Goal: Task Accomplishment & Management: Complete application form

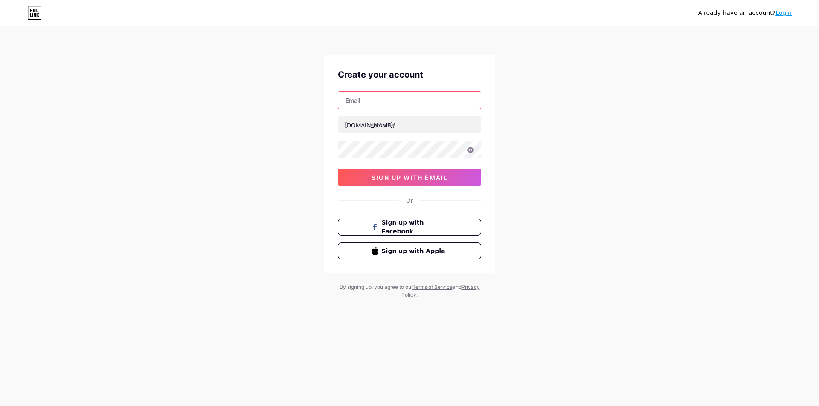
click at [360, 93] on input "text" at bounding box center [409, 100] width 142 height 17
drag, startPoint x: 258, startPoint y: 107, endPoint x: 253, endPoint y: 108, distance: 4.5
click at [258, 107] on div "Already have an account? Login Create your account [DOMAIN_NAME]/ sign up with …" at bounding box center [409, 163] width 819 height 326
click at [381, 109] on div at bounding box center [409, 100] width 143 height 18
drag, startPoint x: 378, startPoint y: 96, endPoint x: 376, endPoint y: 102, distance: 6.2
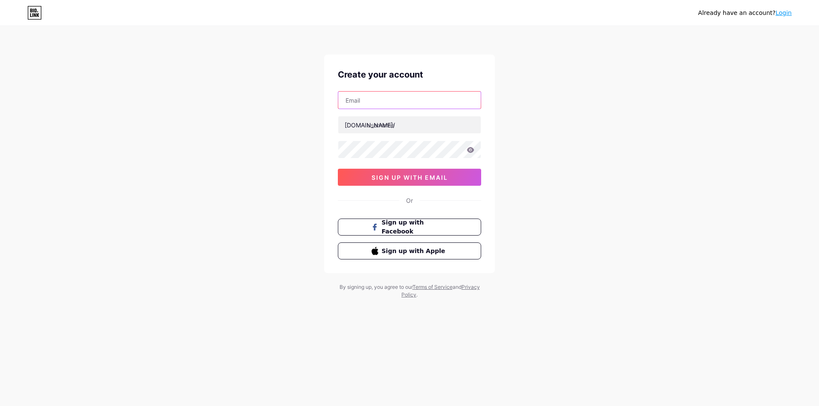
click at [378, 96] on input "text" at bounding box center [409, 100] width 142 height 17
paste input "[PERSON_NAME][EMAIL_ADDRESS][DOMAIN_NAME]"
type input "[PERSON_NAME][EMAIL_ADDRESS][DOMAIN_NAME]"
click at [378, 130] on input "text" at bounding box center [409, 124] width 142 height 17
type input "hyyzo"
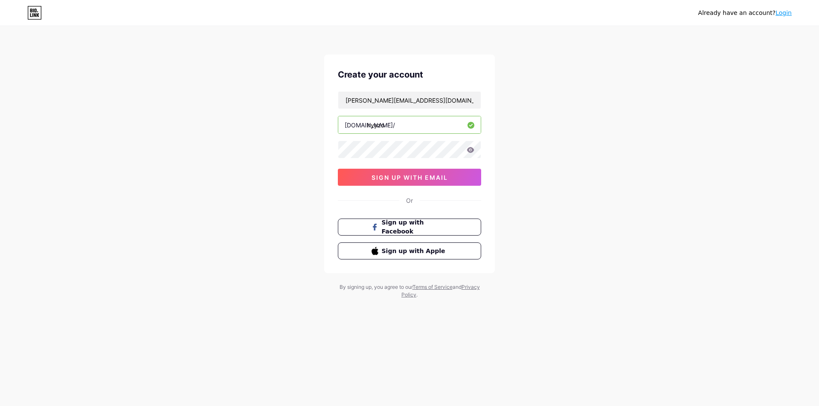
click at [524, 158] on div "Already have an account? Login Create your account [PERSON_NAME][EMAIL_ADDRESS]…" at bounding box center [409, 163] width 819 height 326
click at [414, 177] on span "sign up with email" at bounding box center [409, 177] width 76 height 7
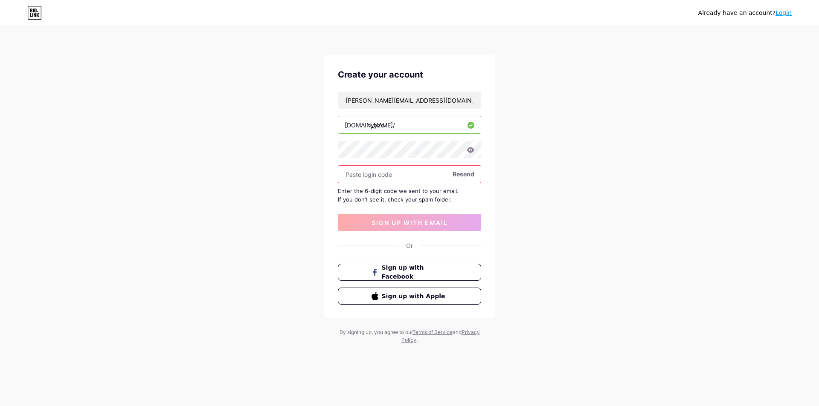
click at [369, 176] on input "text" at bounding box center [409, 174] width 142 height 17
type input "111660"
click at [405, 222] on span "sign up with email" at bounding box center [409, 222] width 76 height 7
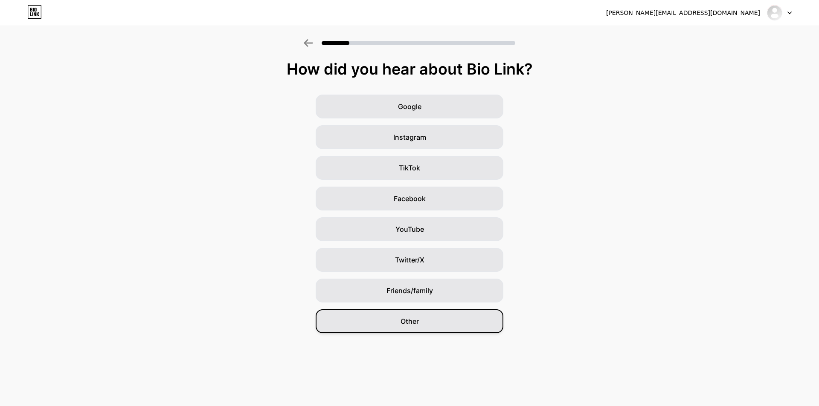
click at [402, 330] on div "Other" at bounding box center [410, 322] width 188 height 24
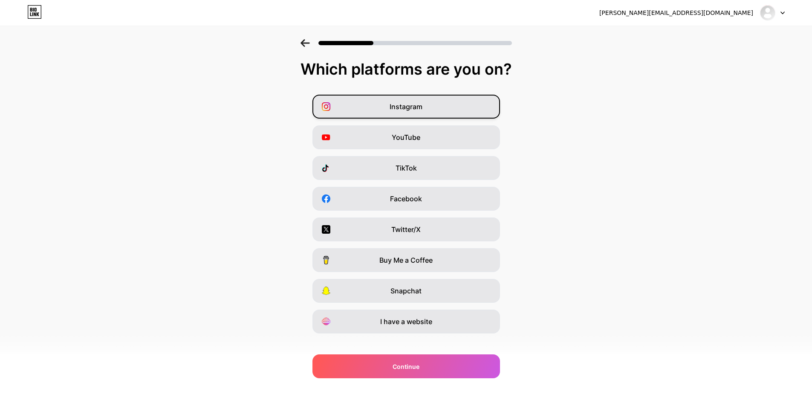
click at [434, 102] on div "Instagram" at bounding box center [407, 107] width 188 height 24
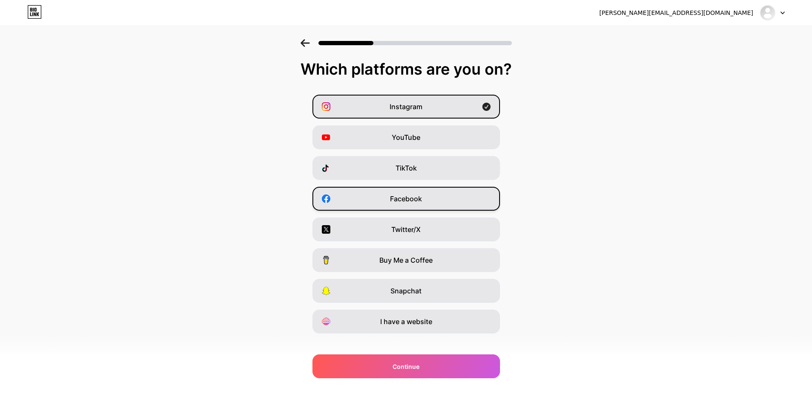
click at [403, 203] on span "Facebook" at bounding box center [406, 199] width 32 height 10
click at [408, 229] on span "Twitter/X" at bounding box center [406, 229] width 29 height 10
click at [409, 325] on span "I have a website" at bounding box center [406, 321] width 52 height 10
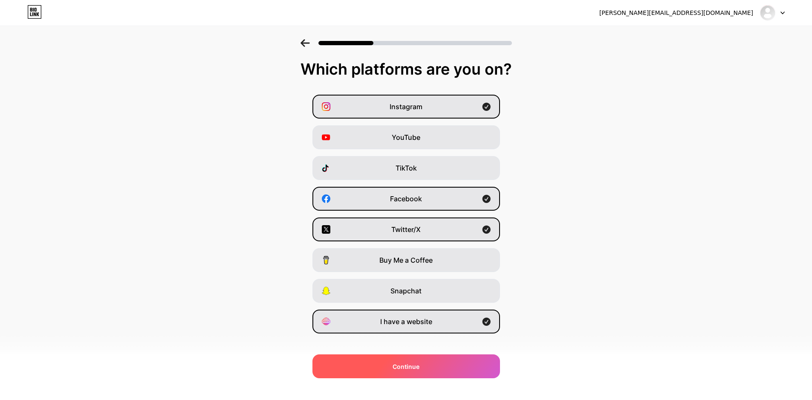
click at [409, 362] on span "Continue" at bounding box center [406, 366] width 27 height 9
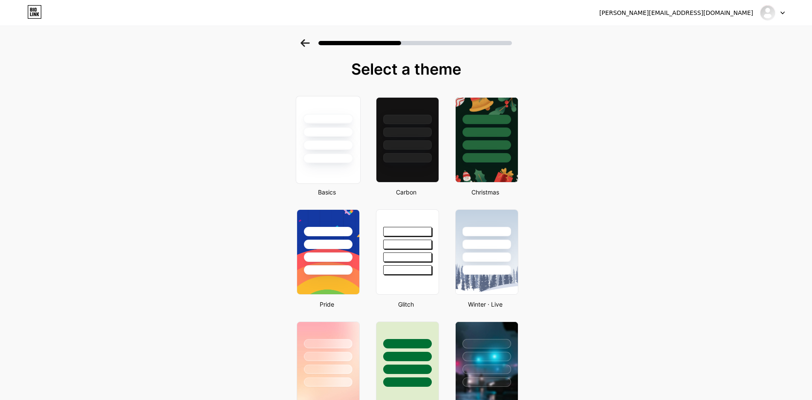
click at [336, 154] on div at bounding box center [328, 159] width 50 height 10
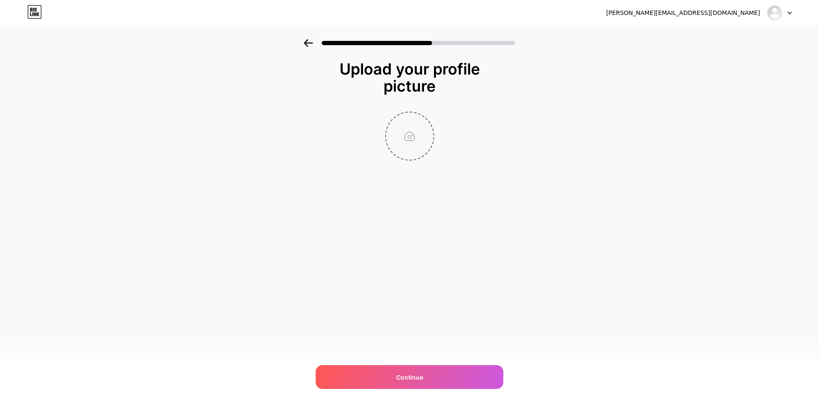
click at [411, 137] on input "file" at bounding box center [409, 136] width 47 height 47
type input "C:\fakepath\Untitled design.jpg"
click at [447, 362] on div "[PERSON_NAME][EMAIL_ADDRESS][DOMAIN_NAME] Logout Link Copied Upload your profil…" at bounding box center [409, 203] width 819 height 406
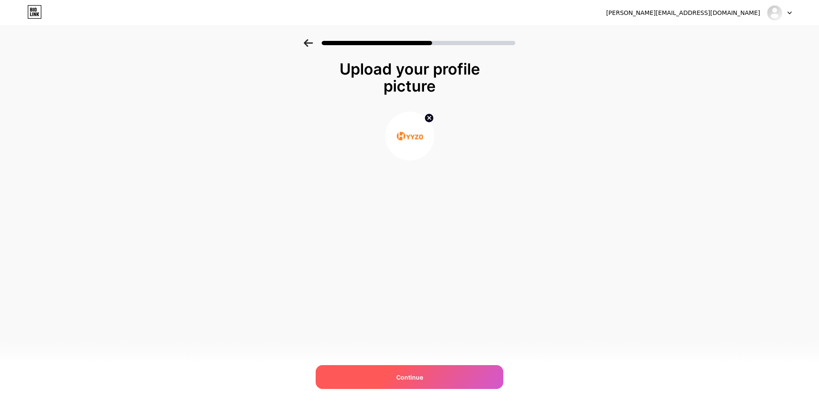
click at [451, 382] on div "Continue" at bounding box center [410, 378] width 188 height 24
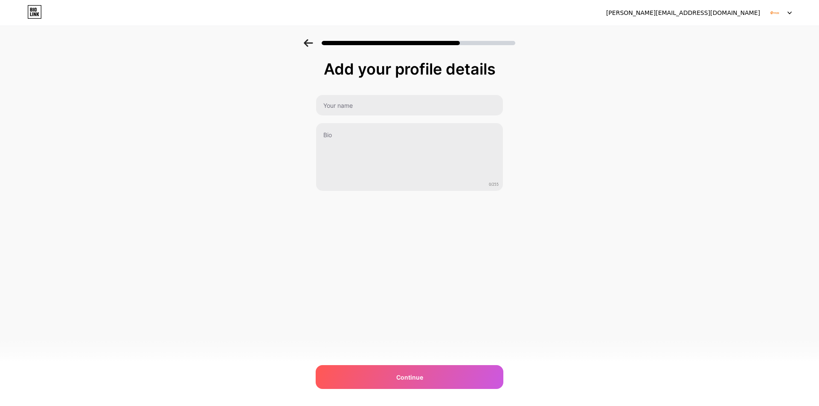
click at [355, 116] on div at bounding box center [410, 105] width 188 height 21
click at [370, 109] on input "text" at bounding box center [409, 105] width 187 height 20
paste input "[PERSON_NAME]"
type input "[PERSON_NAME]"
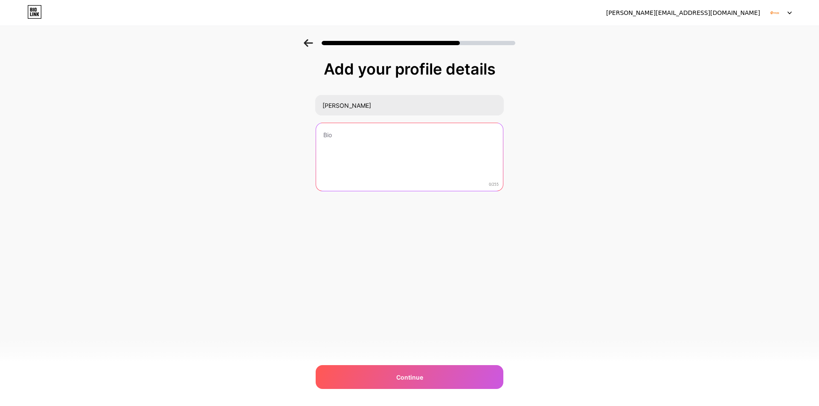
click at [322, 180] on textarea at bounding box center [409, 157] width 187 height 69
paste textarea "Hyyzo is your ultimate online shopping companion, offering more than just cashb…"
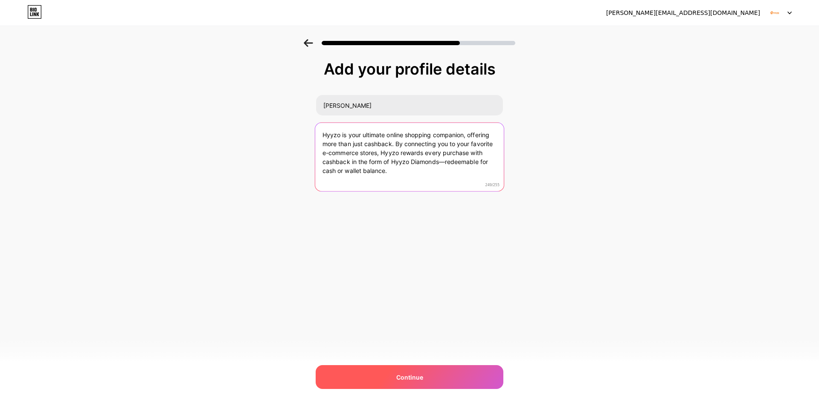
type textarea "Hyyzo is your ultimate online shopping companion, offering more than just cashb…"
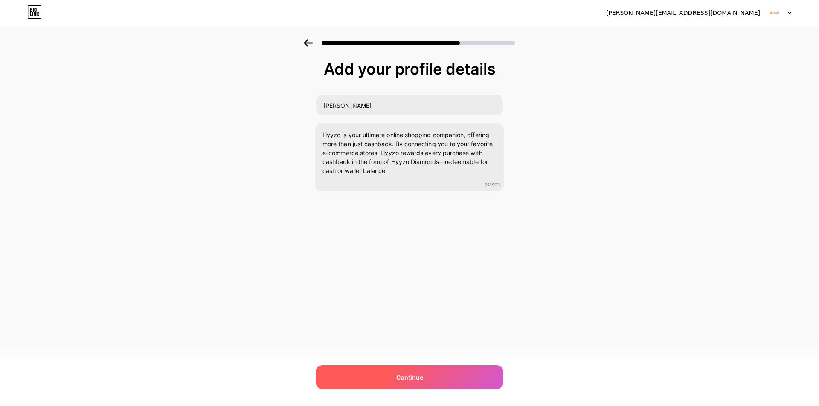
click at [448, 379] on div "Continue" at bounding box center [410, 378] width 188 height 24
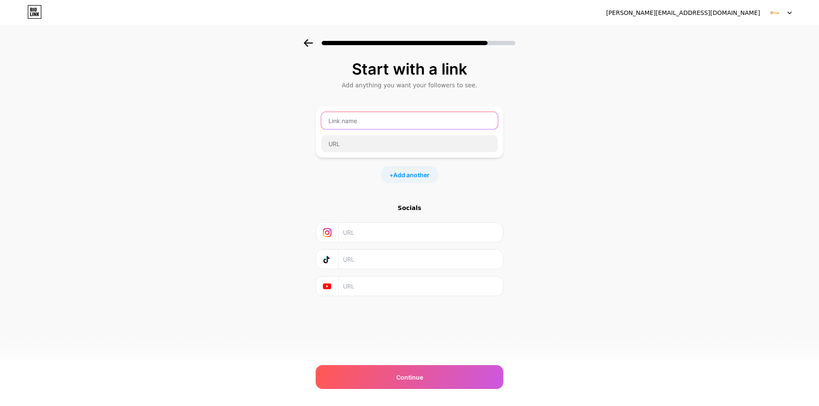
click at [393, 116] on input "text" at bounding box center [409, 120] width 177 height 17
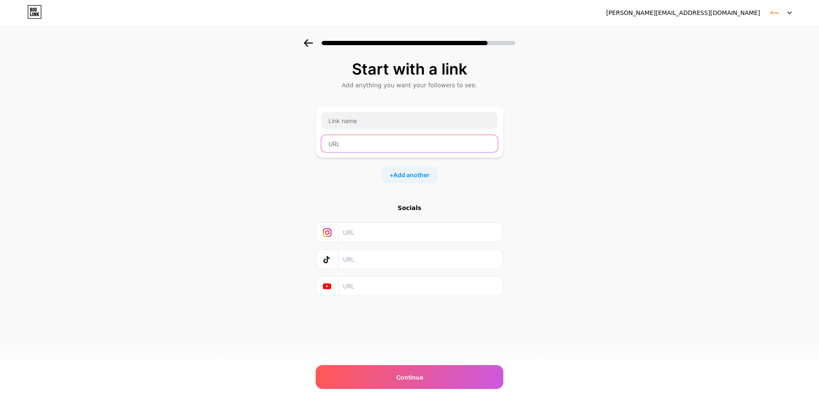
click at [372, 145] on input "text" at bounding box center [409, 143] width 177 height 17
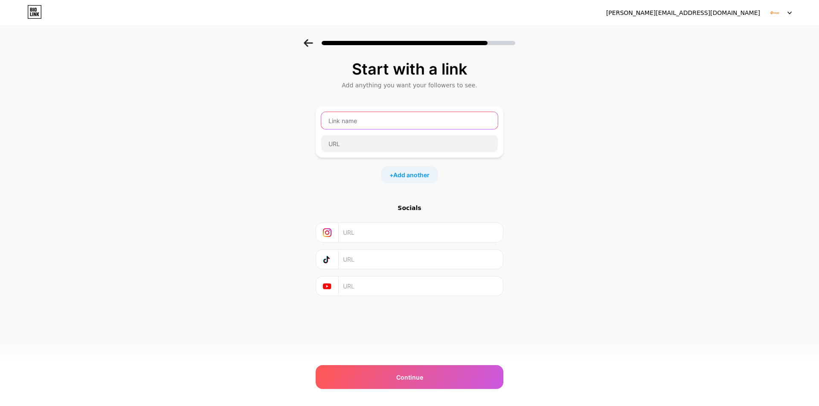
click at [387, 126] on input "text" at bounding box center [409, 120] width 177 height 17
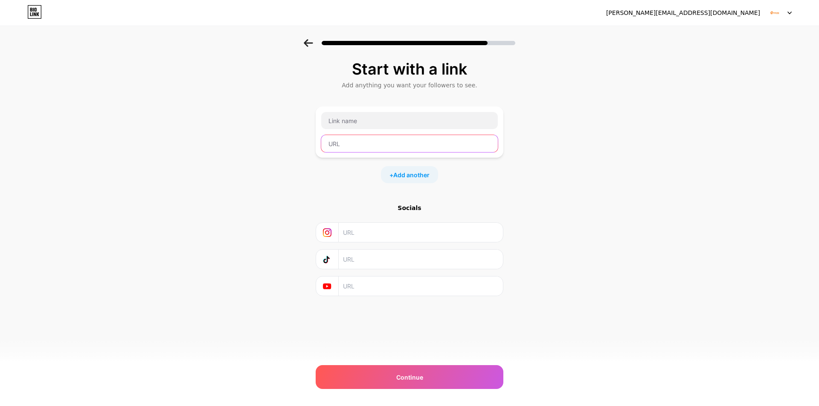
click at [389, 138] on input "text" at bounding box center [409, 143] width 177 height 17
click at [392, 129] on div at bounding box center [409, 121] width 177 height 18
click at [393, 145] on input "text" at bounding box center [409, 143] width 177 height 17
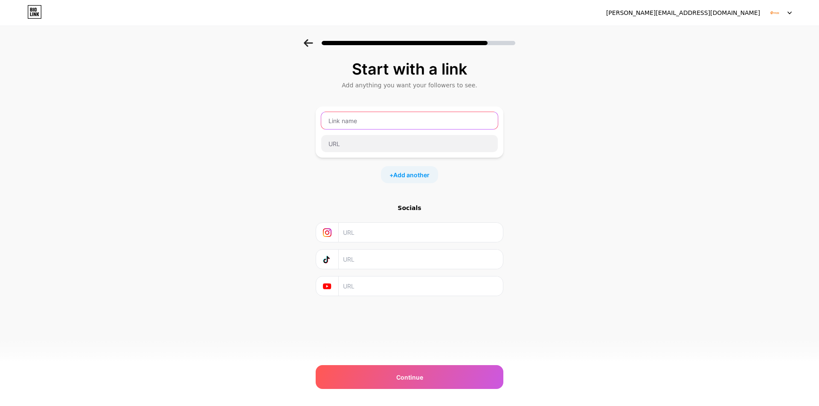
click at [399, 119] on input "text" at bounding box center [409, 120] width 177 height 17
click at [401, 133] on div at bounding box center [409, 132] width 177 height 41
click at [401, 125] on input "text" at bounding box center [409, 120] width 177 height 17
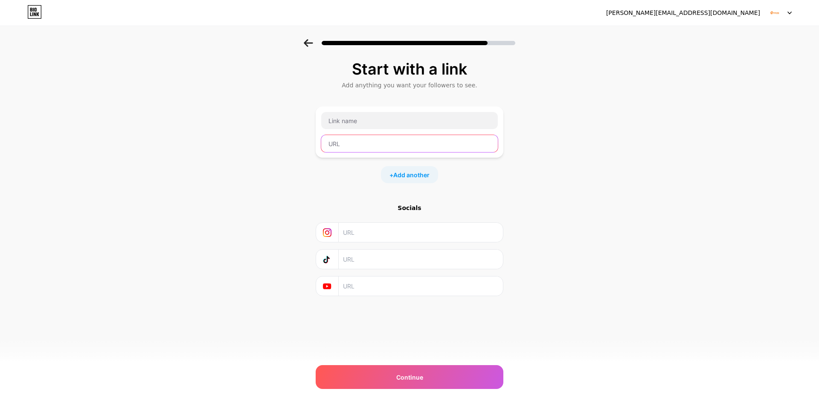
click at [400, 140] on input "text" at bounding box center [409, 143] width 177 height 17
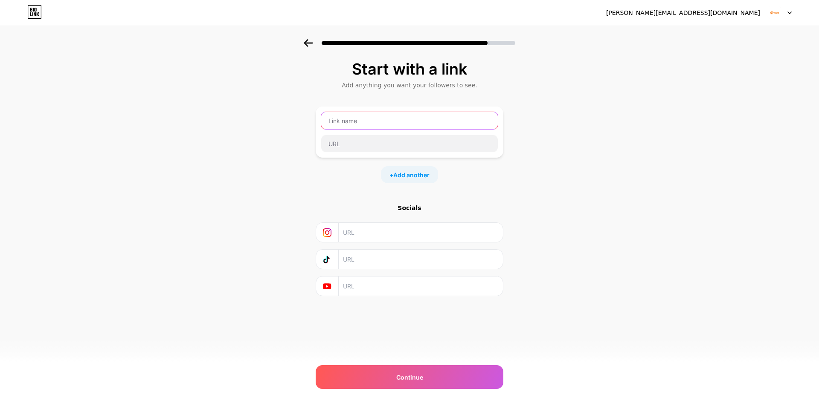
click at [409, 120] on input "text" at bounding box center [409, 120] width 177 height 17
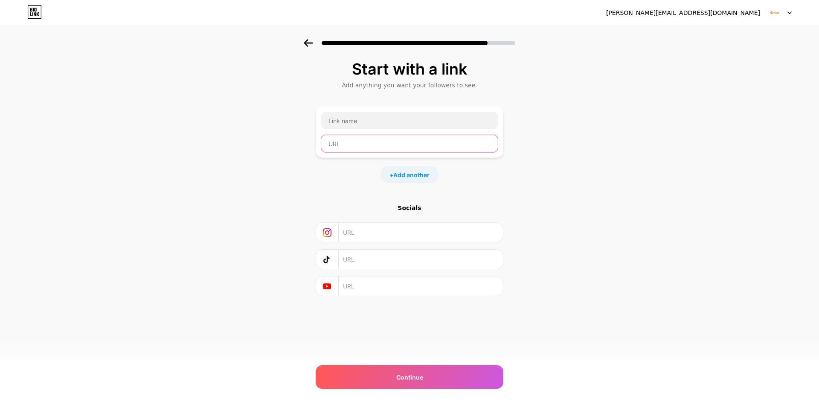
click at [409, 140] on input "text" at bounding box center [409, 143] width 177 height 17
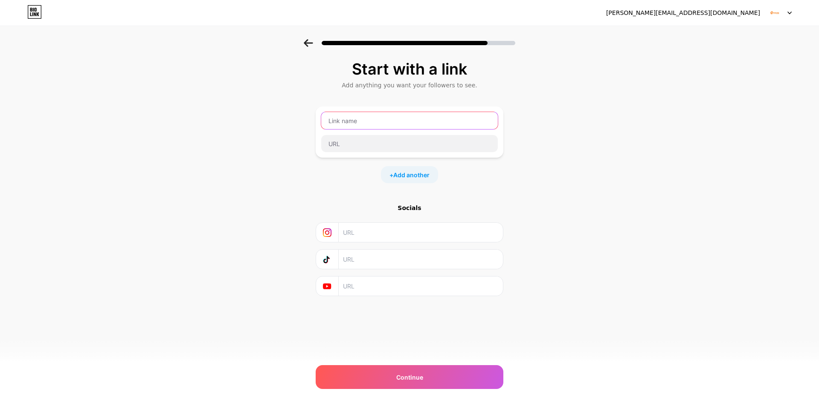
click at [412, 122] on input "text" at bounding box center [409, 120] width 177 height 17
type input "Hyyzo"
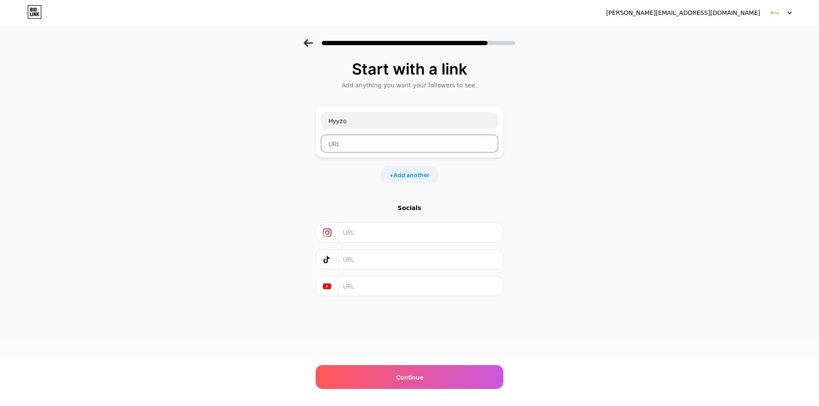
click at [369, 142] on input "text" at bounding box center [409, 143] width 177 height 17
paste input "[URL][DOMAIN_NAME]"
type input "[URL][DOMAIN_NAME]"
click at [385, 239] on input "text" at bounding box center [420, 232] width 155 height 19
paste input "[URL][DOMAIN_NAME][DOMAIN_NAME]"
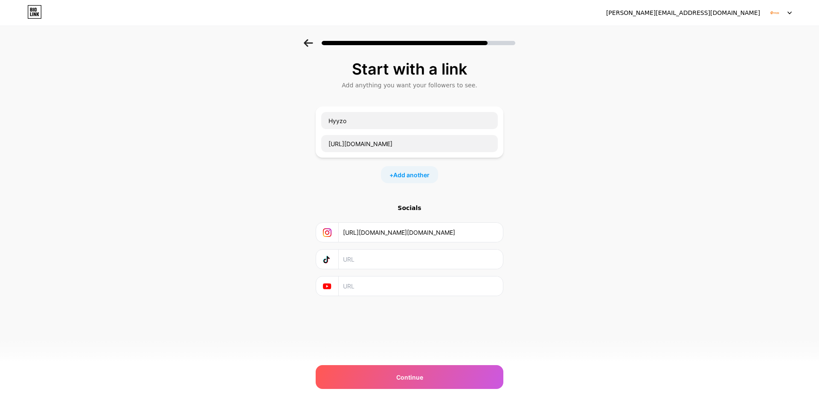
type input "[URL][DOMAIN_NAME][DOMAIN_NAME]"
click at [376, 255] on input "text" at bounding box center [420, 259] width 155 height 19
click at [360, 284] on input "text" at bounding box center [420, 286] width 155 height 19
click at [384, 260] on input "text" at bounding box center [420, 259] width 155 height 19
click at [398, 280] on input "text" at bounding box center [420, 286] width 155 height 19
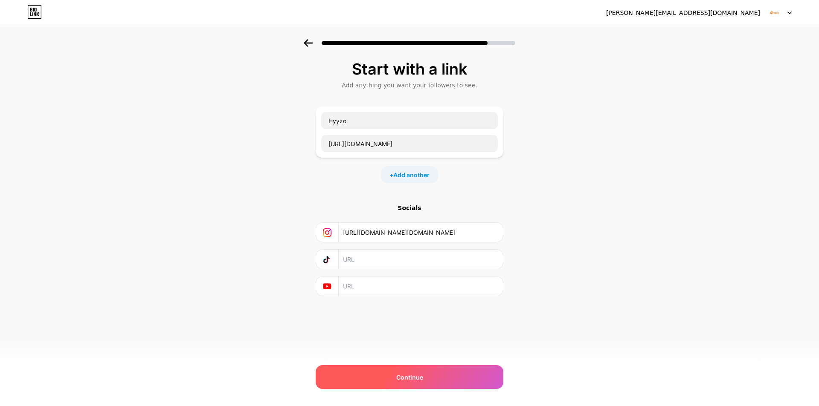
click at [418, 386] on div "Continue" at bounding box center [410, 378] width 188 height 24
click at [423, 380] on div "Continue" at bounding box center [410, 378] width 188 height 24
click at [442, 373] on div "Continue" at bounding box center [410, 378] width 188 height 24
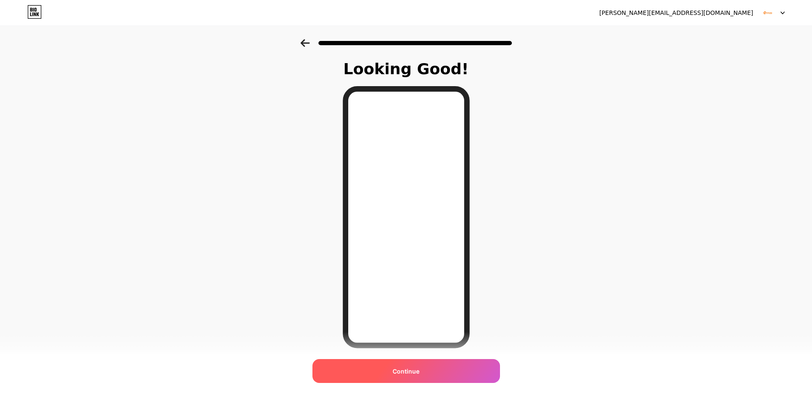
click at [423, 372] on div "Continue" at bounding box center [407, 371] width 188 height 24
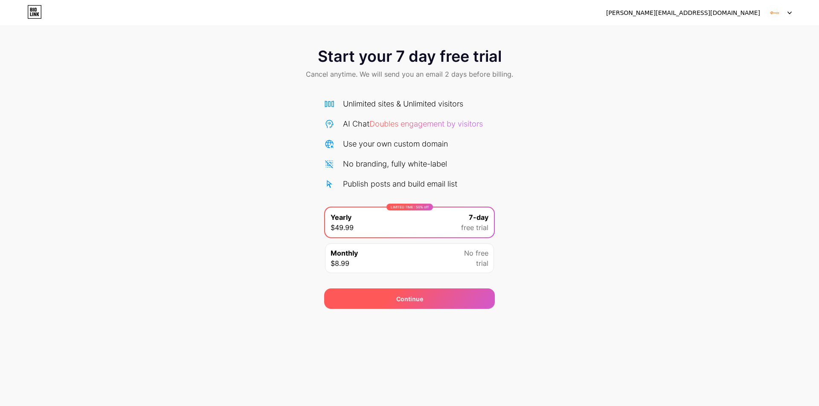
click at [403, 303] on div "Continue" at bounding box center [409, 299] width 27 height 9
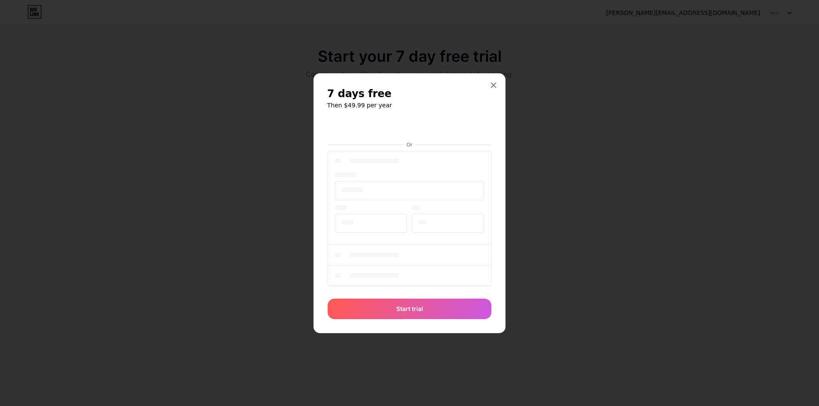
click at [423, 242] on div at bounding box center [410, 219] width 164 height 141
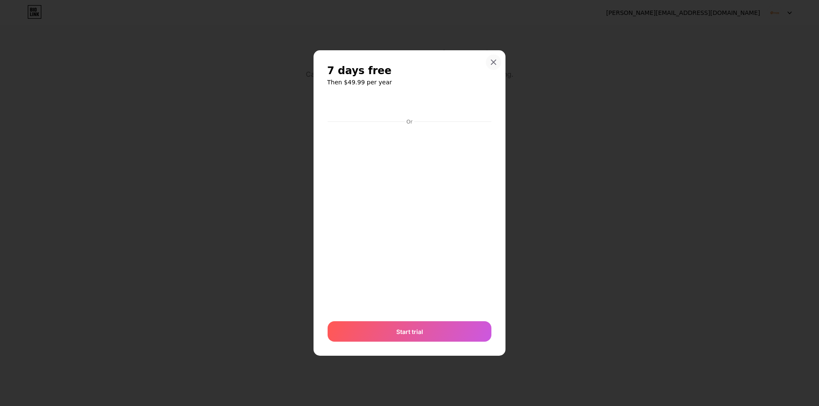
click at [497, 64] on div at bounding box center [493, 62] width 15 height 15
